Goal: Transaction & Acquisition: Purchase product/service

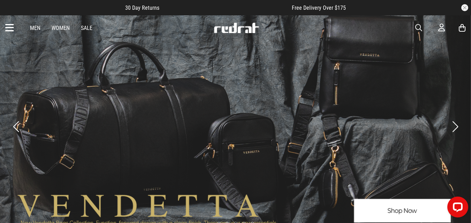
click at [414, 26] on div "Men Women Sale Sign in New Back Footwear Back Mens Back Womens Back Youth & Kid…" at bounding box center [235, 27] width 471 height 25
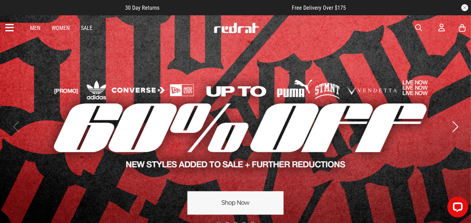
click at [419, 29] on span "button" at bounding box center [418, 28] width 7 height 8
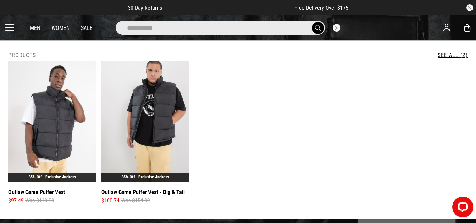
type input "**********"
click at [312, 22] on button "submit" at bounding box center [318, 28] width 12 height 12
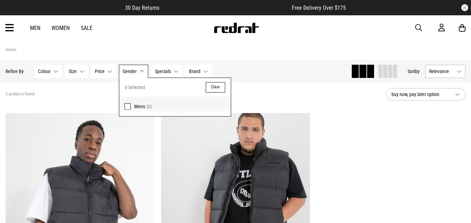
click at [10, 27] on icon at bounding box center [9, 27] width 9 height 11
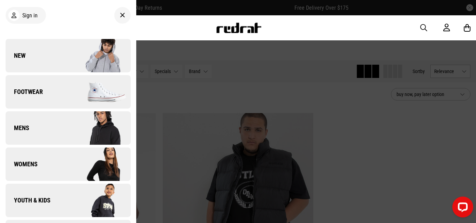
click at [40, 198] on span "Youth & Kids" at bounding box center [28, 200] width 45 height 8
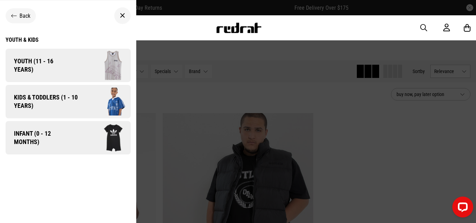
click at [46, 98] on span "Kids & Toddlers (1 - 10 years)" at bounding box center [44, 101] width 76 height 17
